Goal: Information Seeking & Learning: Learn about a topic

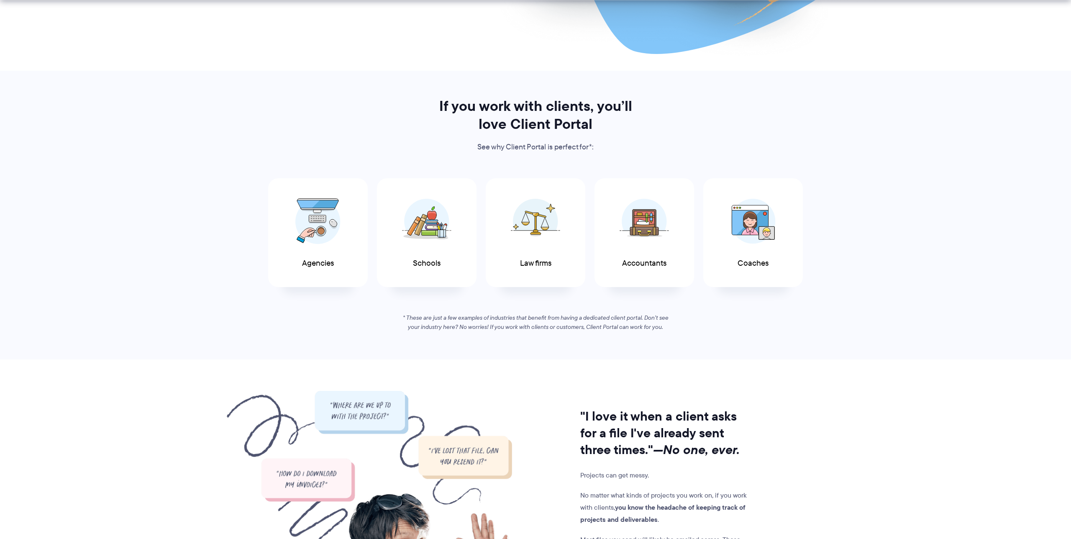
scroll to position [338, 0]
click at [323, 256] on span "Agencies" at bounding box center [318, 260] width 32 height 9
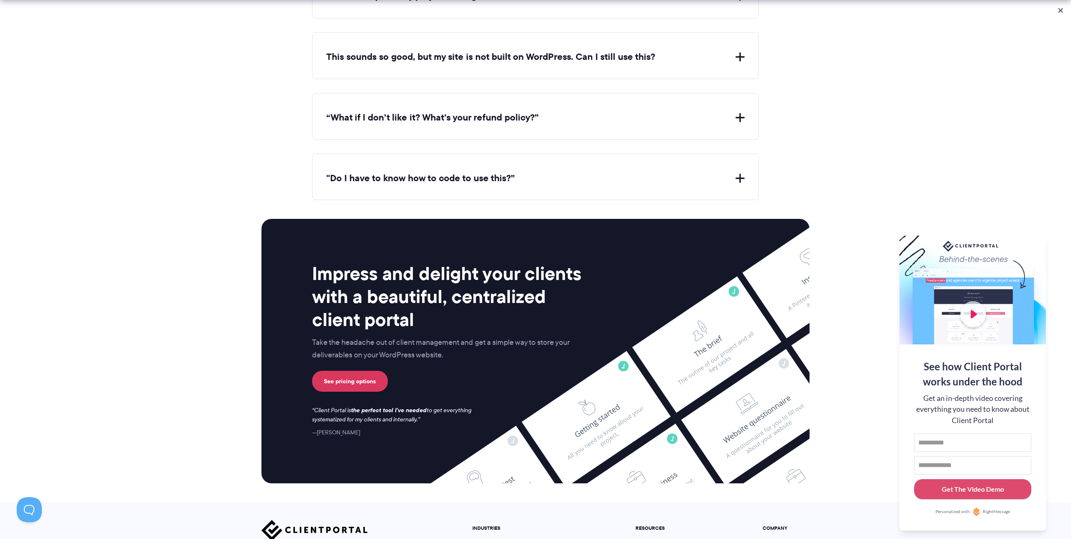
scroll to position [3307, 0]
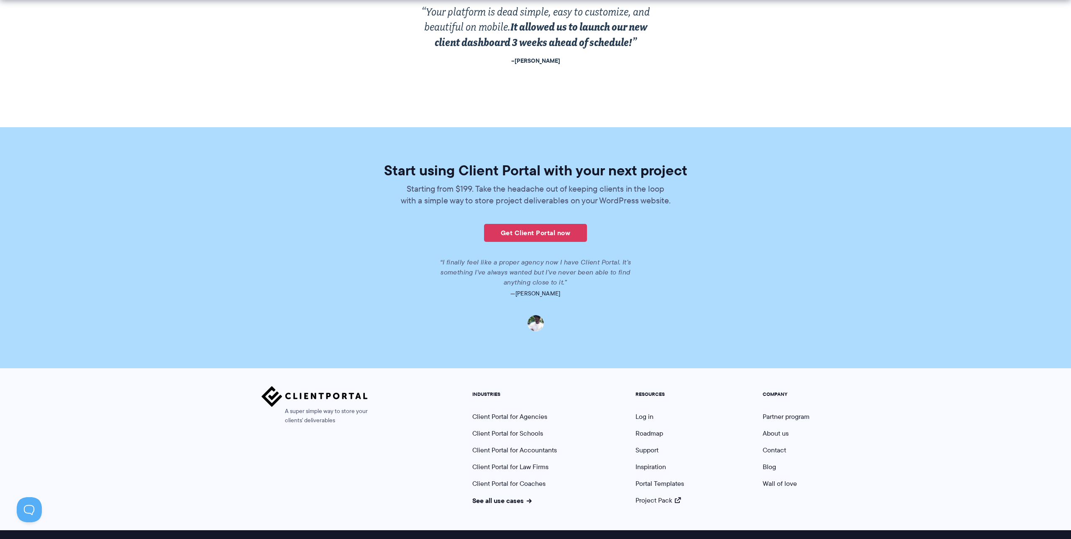
scroll to position [1775, 0]
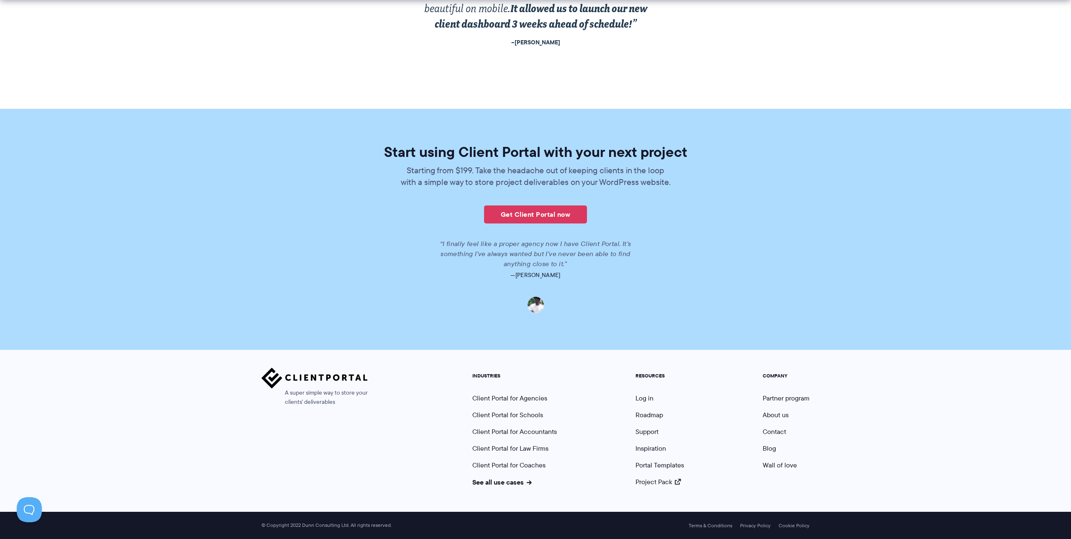
click at [539, 333] on section "Start using Client Portal with your next project Starting from $199. Take the h…" at bounding box center [535, 229] width 1071 height 241
